Goal: Find specific page/section: Find specific page/section

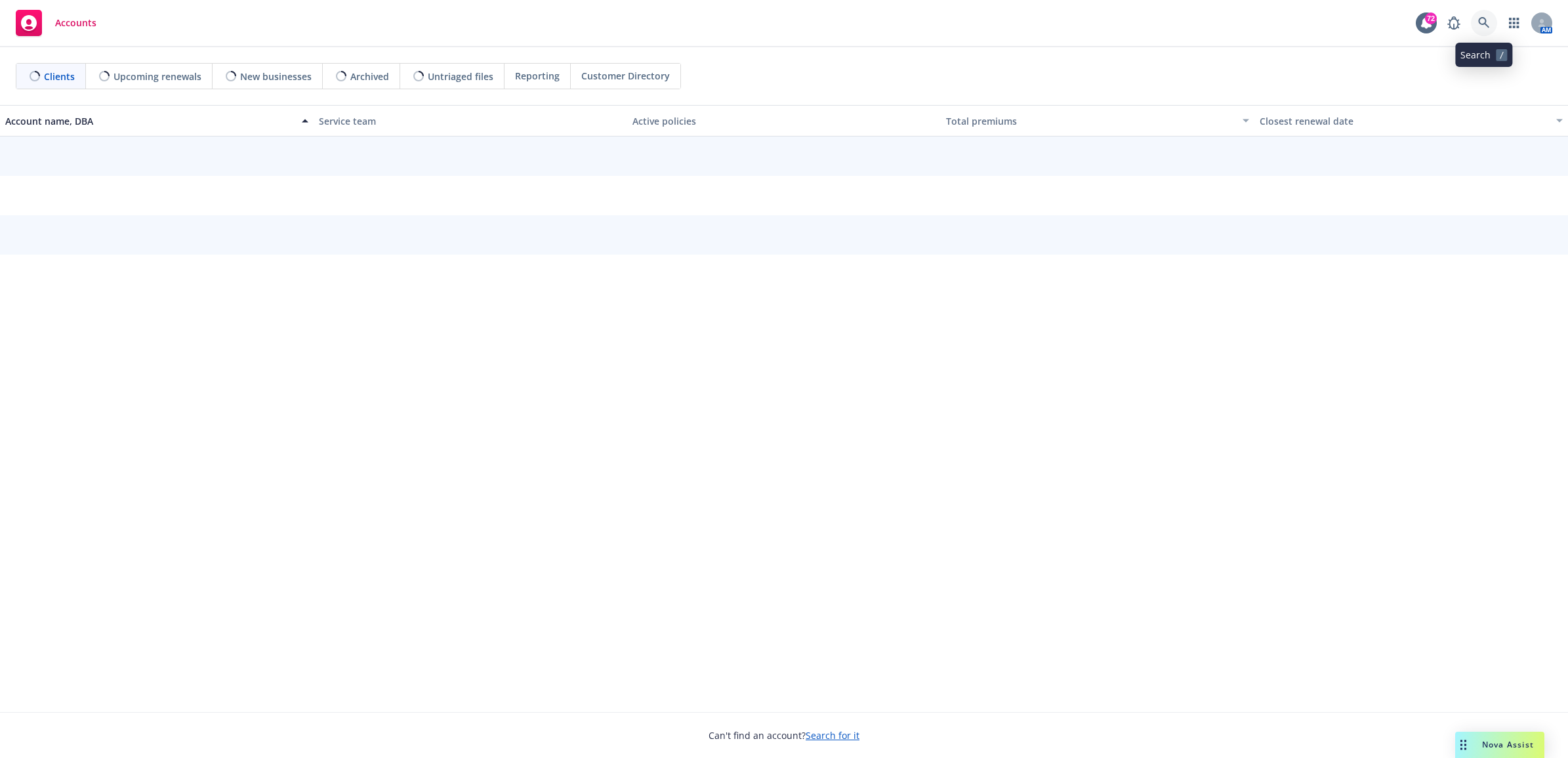
click at [1481, 23] on icon at bounding box center [1484, 23] width 12 height 12
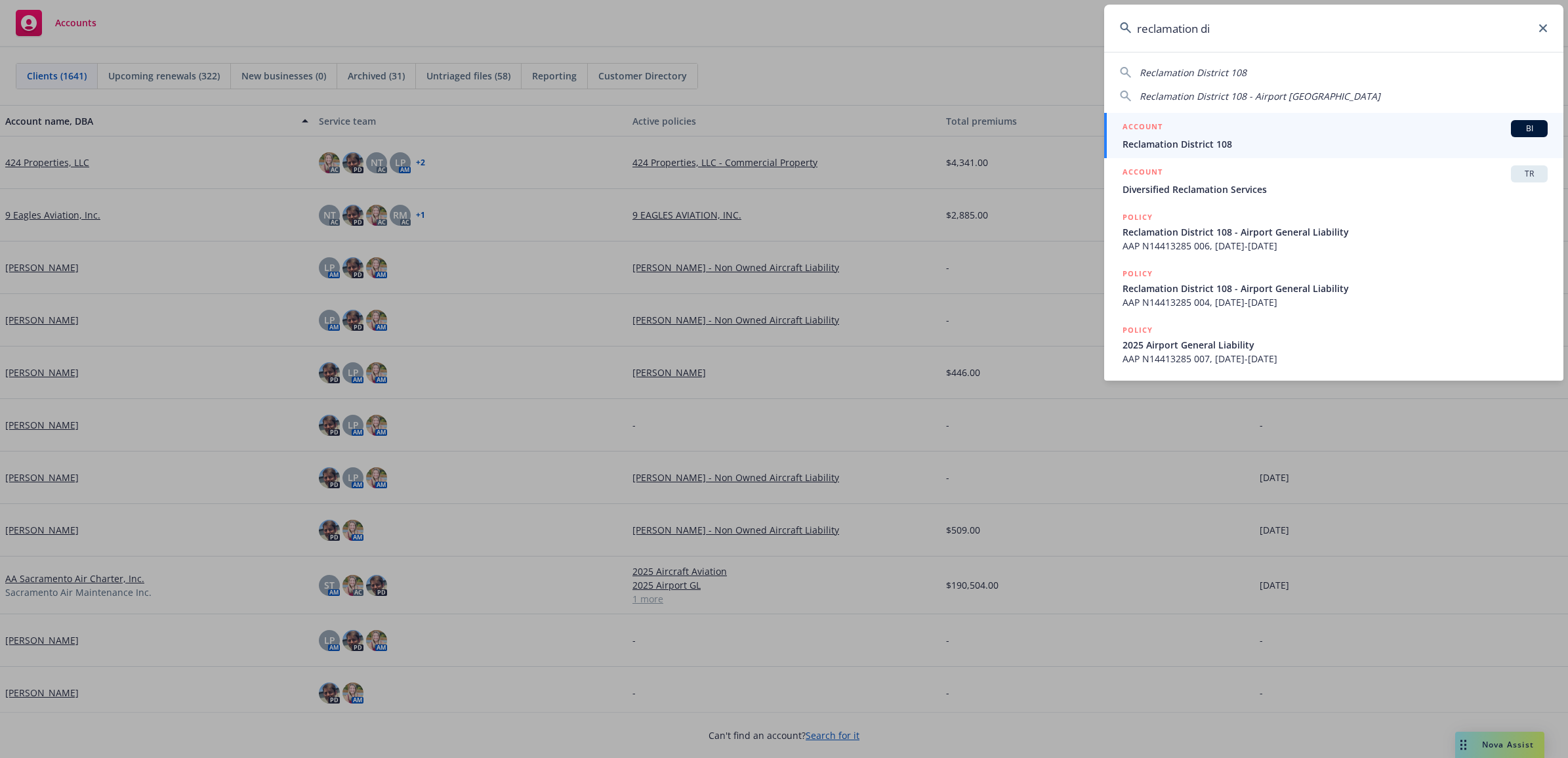
type input "reclamation di"
click at [1207, 139] on span "Reclamation District 108" at bounding box center [1335, 144] width 425 height 14
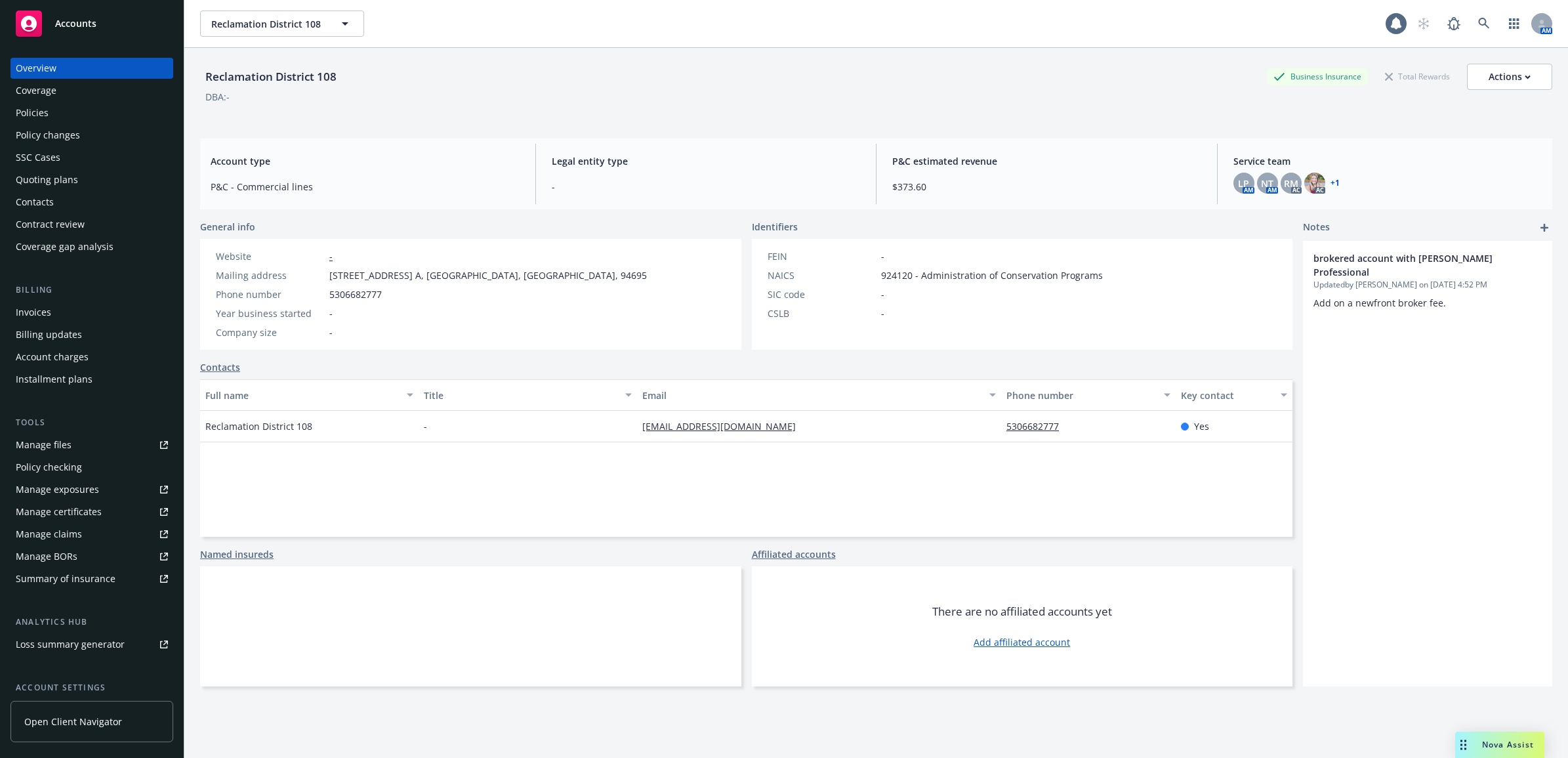
click at [75, 107] on div "Policies" at bounding box center [91, 113] width 152 height 21
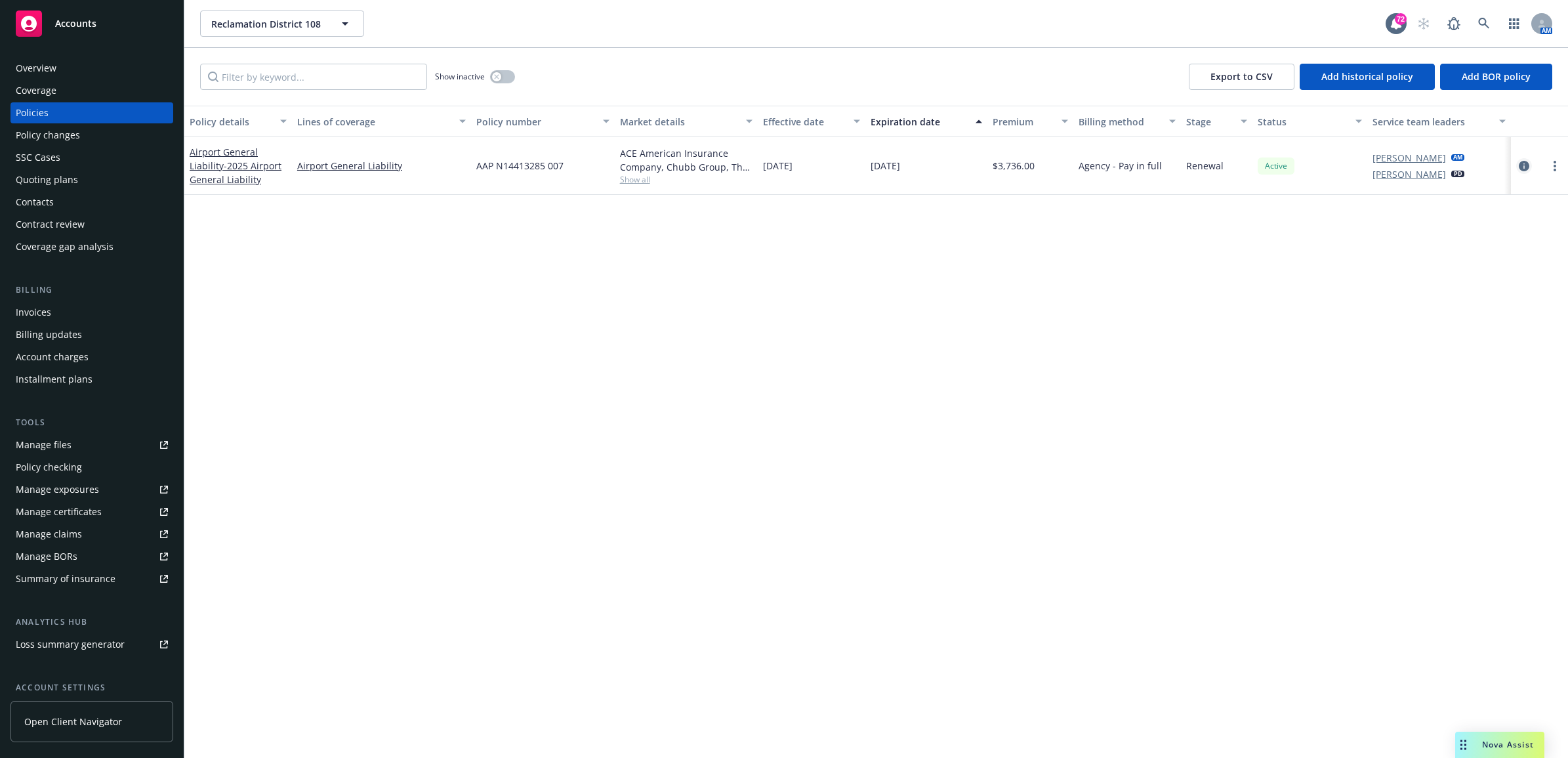
click at [1527, 168] on icon "circleInformation" at bounding box center [1523, 166] width 11 height 11
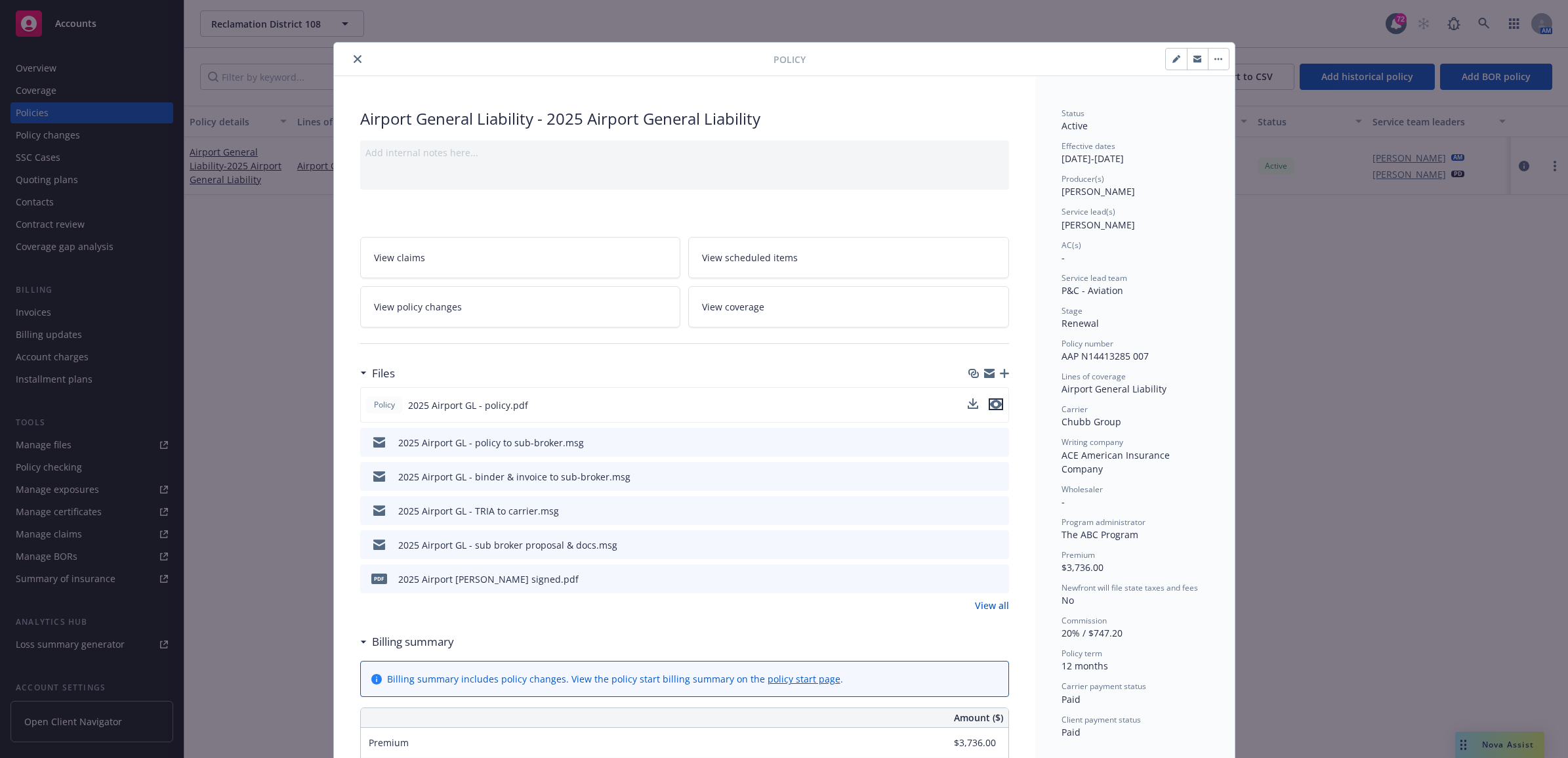
click at [992, 407] on icon "preview file" at bounding box center [996, 404] width 12 height 9
click at [353, 61] on icon "close" at bounding box center [357, 59] width 8 height 8
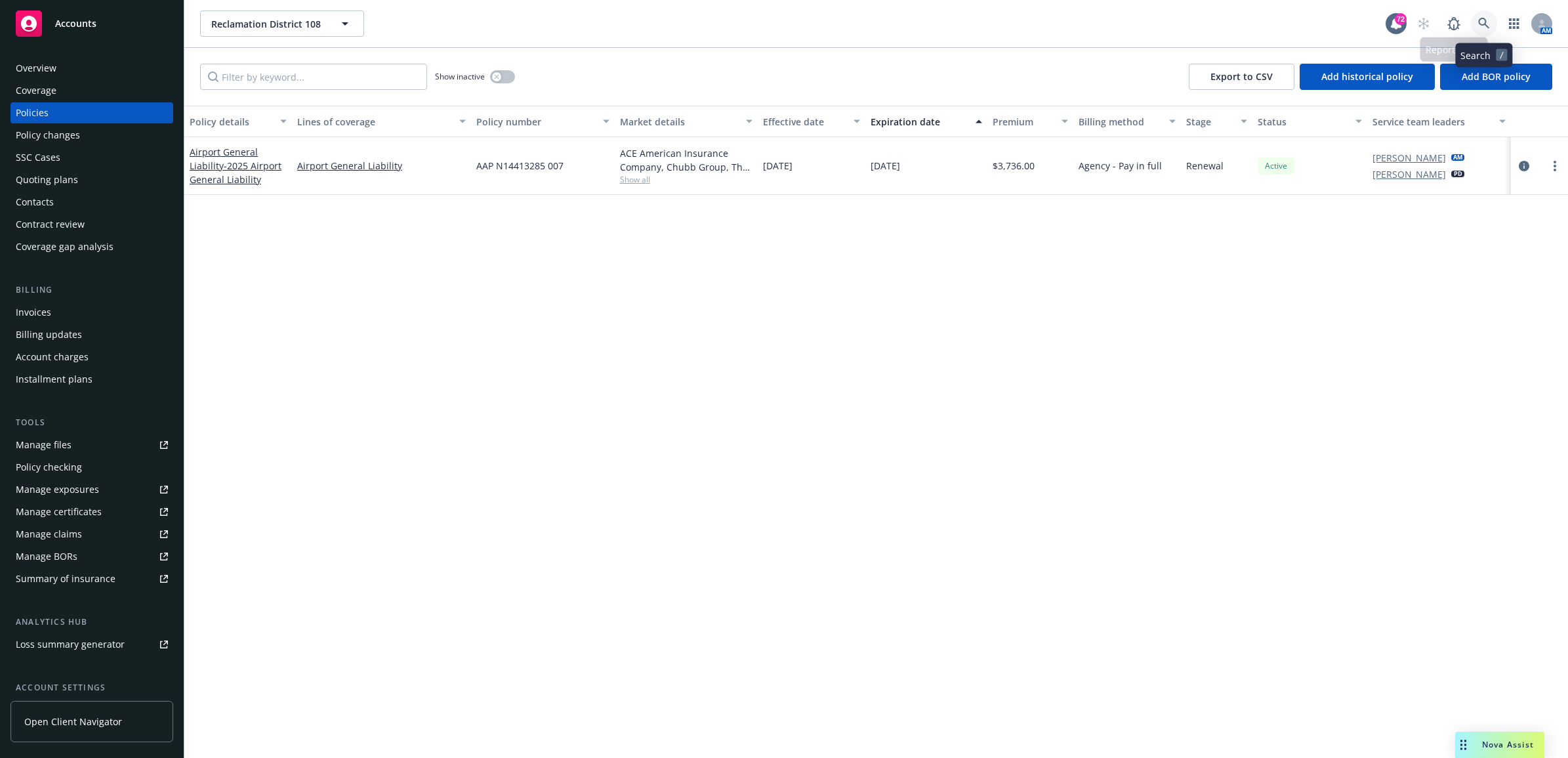
click at [1483, 24] on icon at bounding box center [1484, 23] width 12 height 12
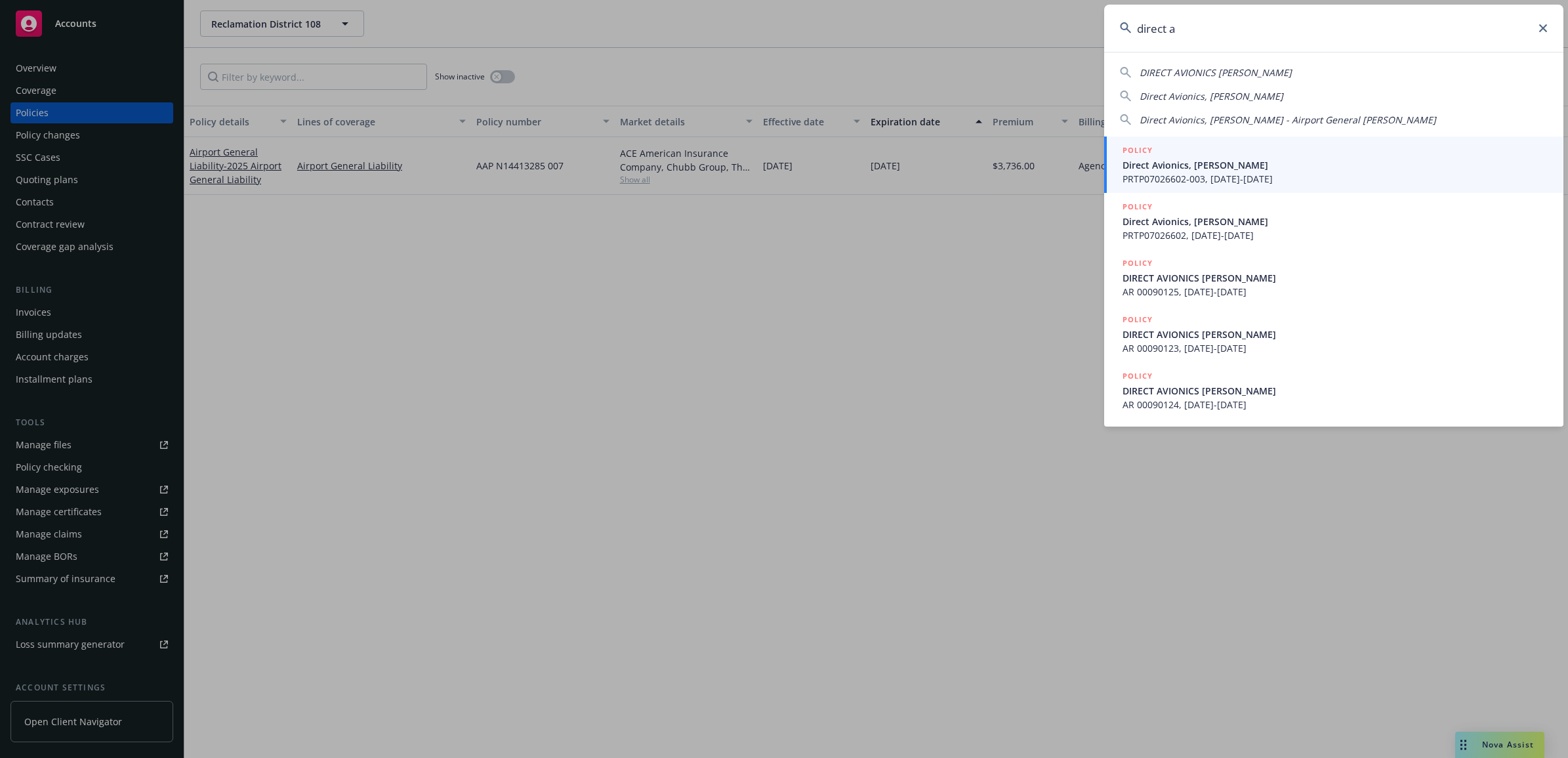
type input "direct a"
click at [1216, 175] on span "PRTP07026602-003, [DATE]-[DATE]" at bounding box center [1335, 179] width 425 height 14
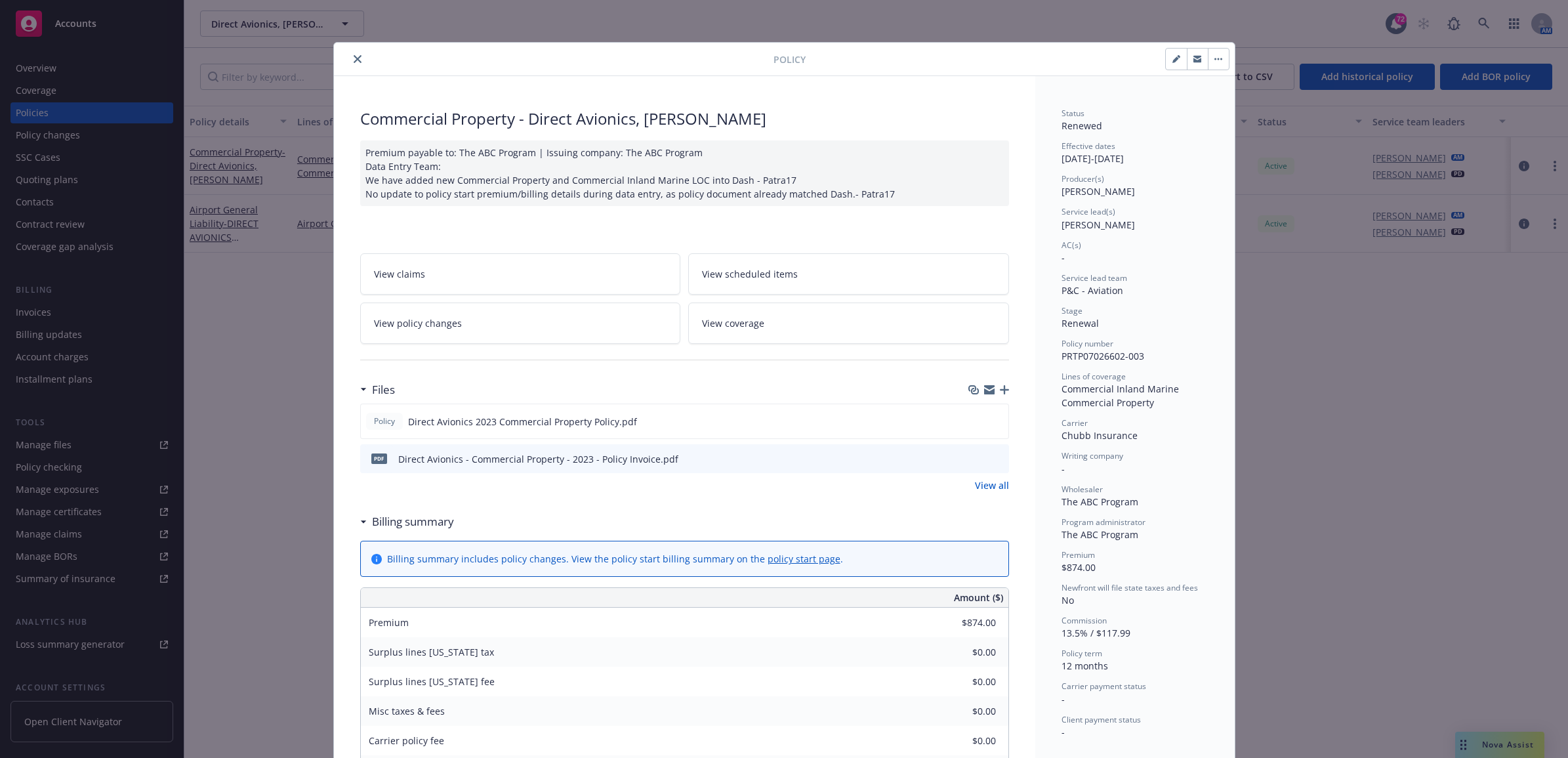
click at [353, 57] on icon "close" at bounding box center [357, 59] width 8 height 8
